Goal: Task Accomplishment & Management: Use online tool/utility

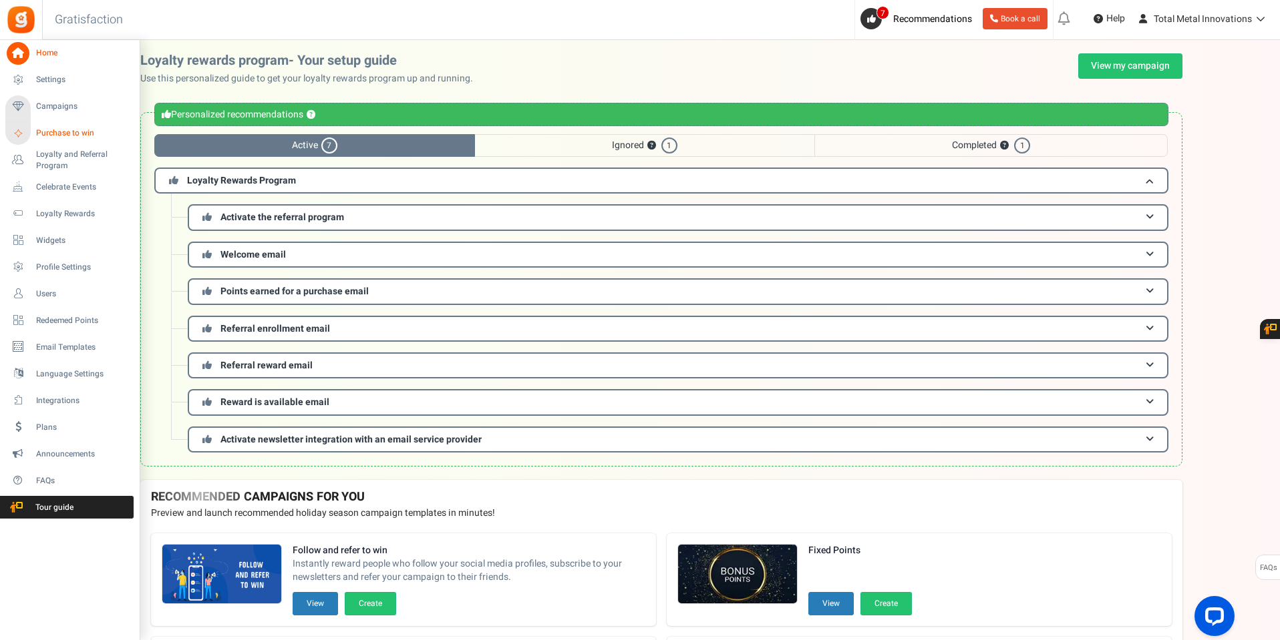
click at [43, 137] on span "Purchase to win" at bounding box center [83, 133] width 94 height 11
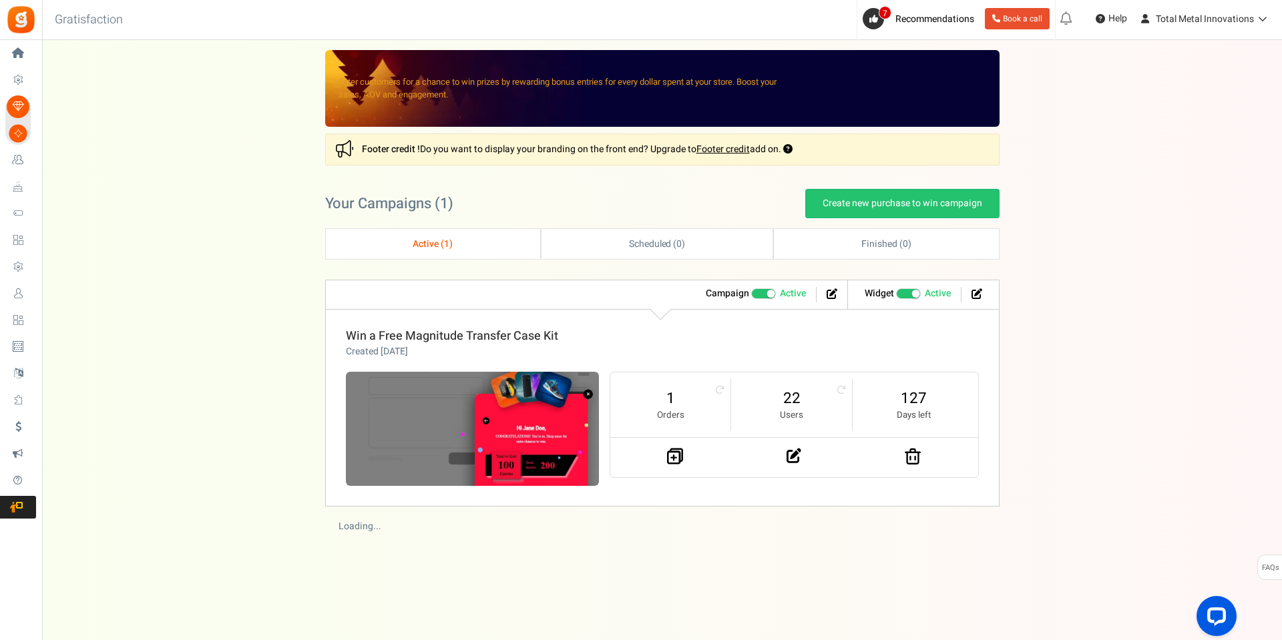
click at [518, 332] on link "Win a Free Magnitude Transfer Case Kit" at bounding box center [452, 336] width 212 height 18
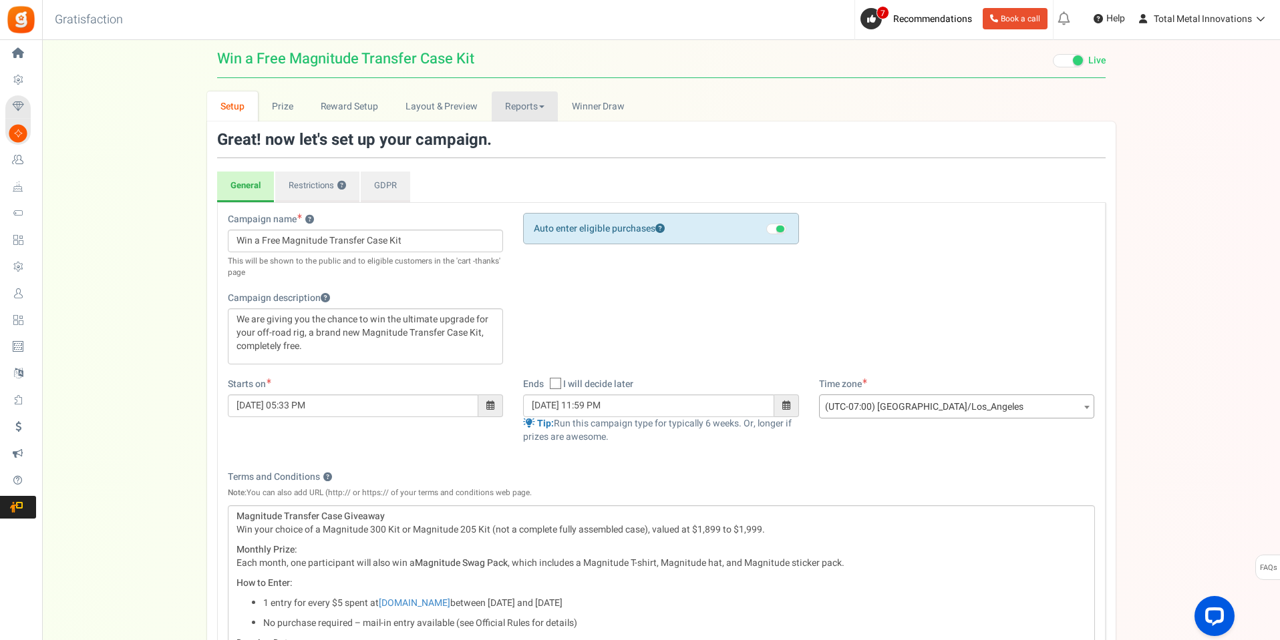
click at [516, 98] on link "Reports" at bounding box center [525, 106] width 67 height 30
click at [542, 154] on link "Entries" at bounding box center [545, 155] width 107 height 19
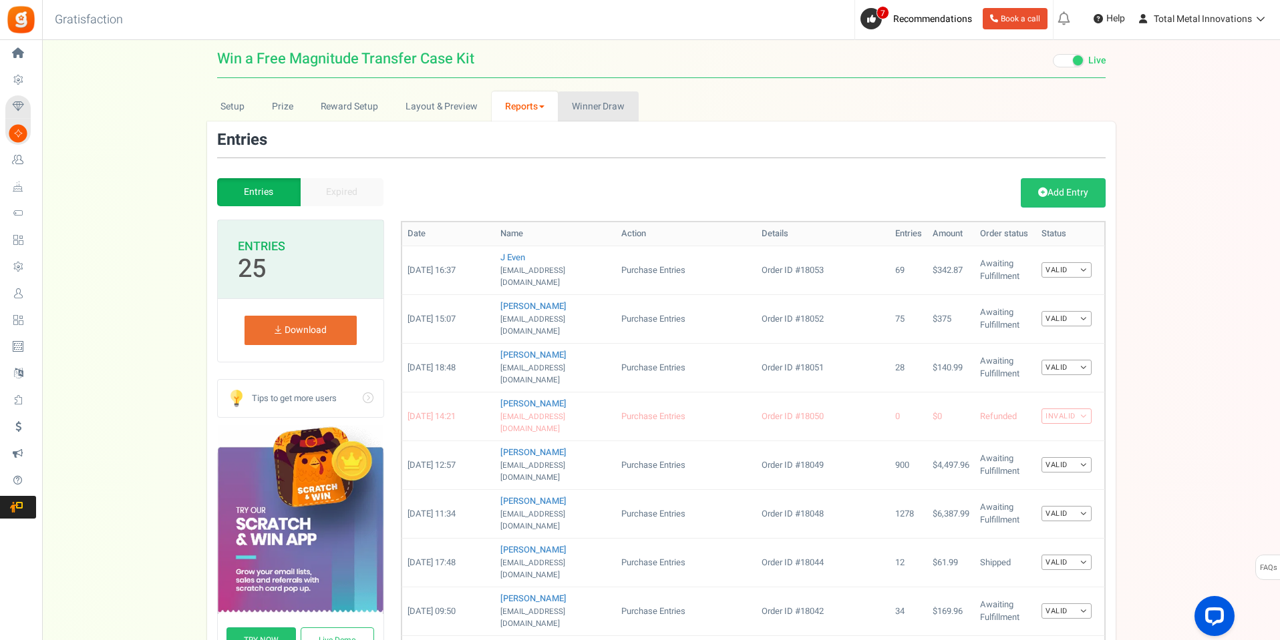
click at [593, 113] on link "Winners Winner Draw" at bounding box center [598, 106] width 80 height 30
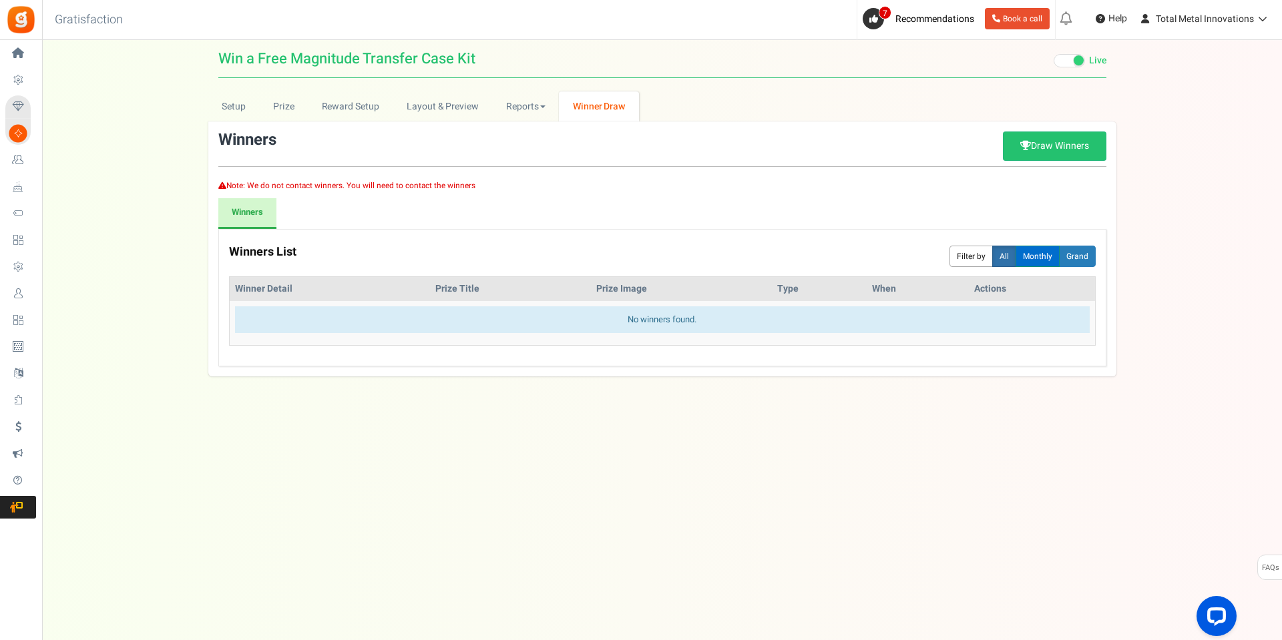
click at [1033, 258] on button "Monthly" at bounding box center [1038, 256] width 44 height 21
click at [1038, 252] on button "Monthly" at bounding box center [1038, 256] width 44 height 21
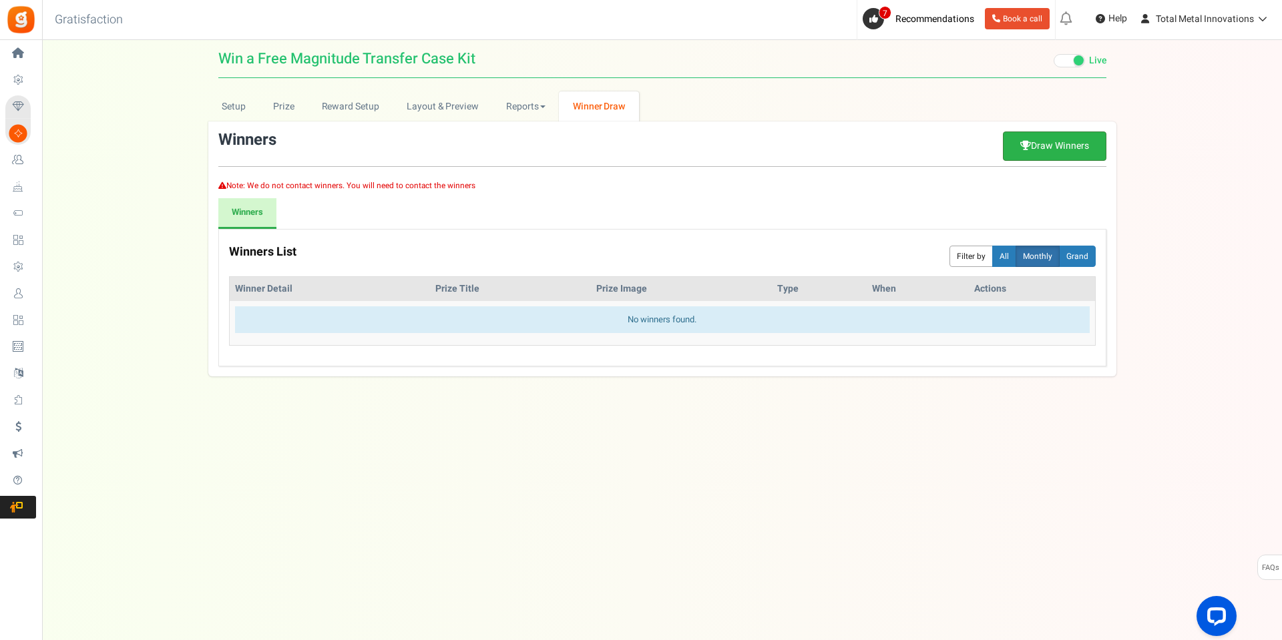
click at [1051, 148] on link "Draw Winners" at bounding box center [1055, 146] width 104 height 29
